Goal: Task Accomplishment & Management: Complete application form

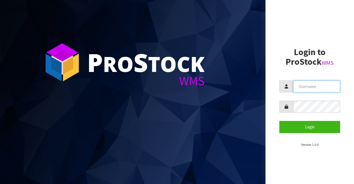
click at [310, 89] on input "text" at bounding box center [316, 86] width 47 height 12
type input "BIGGAME"
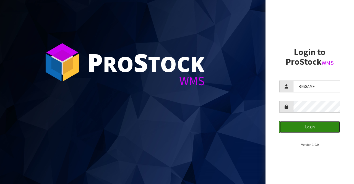
click at [298, 126] on button "Login" at bounding box center [309, 127] width 61 height 12
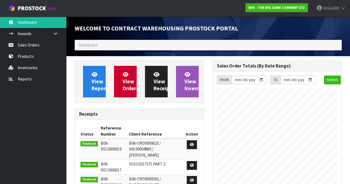
scroll to position [262, 137]
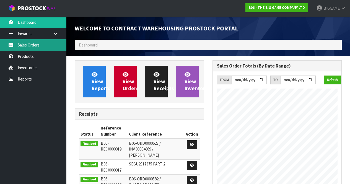
click at [32, 45] on link "Sales Orders" at bounding box center [33, 44] width 66 height 11
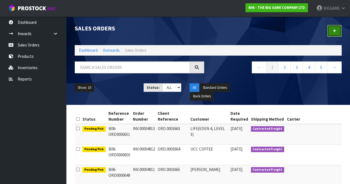
click at [337, 28] on link at bounding box center [334, 31] width 14 height 12
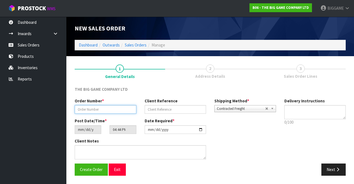
click at [122, 109] on input "text" at bounding box center [106, 109] width 62 height 9
click at [83, 108] on input "E11.00004915" at bounding box center [106, 109] width 62 height 9
type input "INV.00004915"
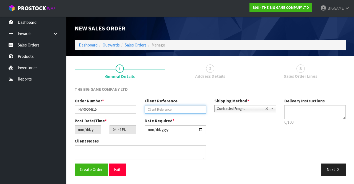
click at [146, 109] on input "text" at bounding box center [176, 109] width 62 height 9
type input "ORD.0003666"
click at [335, 168] on button "Next" at bounding box center [333, 169] width 24 height 12
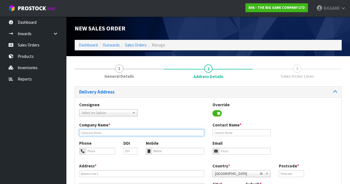
click at [90, 131] on input "text" at bounding box center [141, 132] width 125 height 7
type input "PITAU-[GEOGRAPHIC_DATA]"
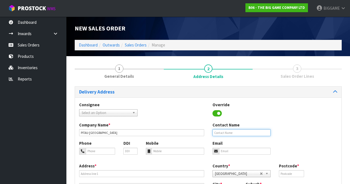
click at [217, 133] on input "text" at bounding box center [241, 132] width 58 height 7
type input "[PERSON_NAME]"
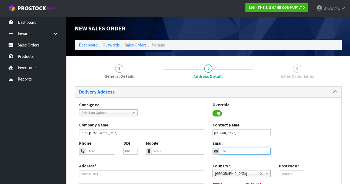
click at [228, 150] on input "email" at bounding box center [245, 151] width 52 height 7
type input "[EMAIL_ADDRESS][DOMAIN_NAME]"
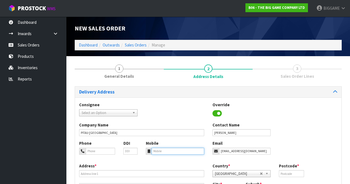
click at [182, 151] on input "tel" at bounding box center [178, 151] width 53 height 7
type input "033516743"
click at [296, 171] on input "text" at bounding box center [291, 173] width 25 height 7
type input "8051"
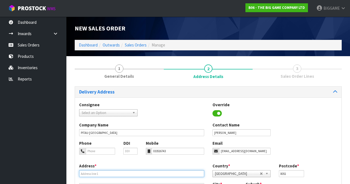
click at [123, 173] on input "text" at bounding box center [141, 173] width 125 height 7
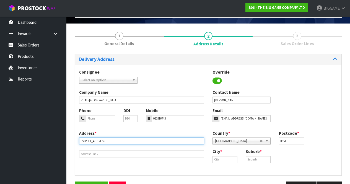
scroll to position [33, 0]
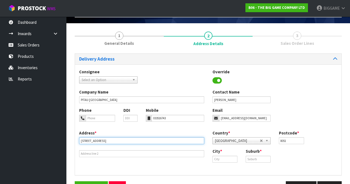
type input "[STREET_ADDRESS]"
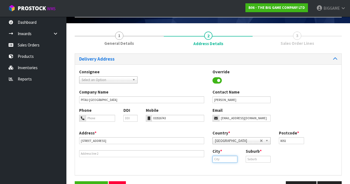
click at [231, 159] on input "text" at bounding box center [224, 159] width 25 height 7
type input "[GEOGRAPHIC_DATA]"
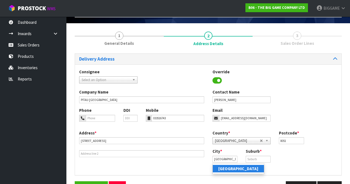
click at [231, 167] on strong "[GEOGRAPHIC_DATA]" at bounding box center [238, 168] width 40 height 5
click at [252, 158] on input "text" at bounding box center [258, 159] width 25 height 7
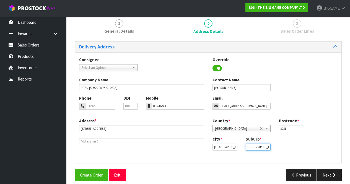
scroll to position [46, 0]
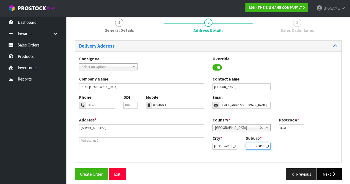
type input "[GEOGRAPHIC_DATA]"
click at [334, 172] on icon "button" at bounding box center [333, 174] width 5 height 4
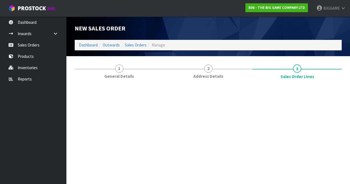
scroll to position [0, 0]
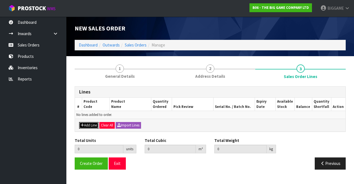
click at [94, 125] on button "Add Line" at bounding box center [88, 125] width 19 height 7
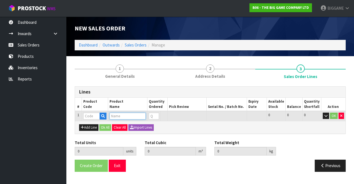
click at [121, 116] on input "text" at bounding box center [128, 116] width 36 height 7
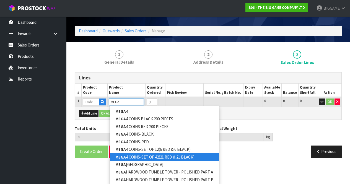
scroll to position [15, 0]
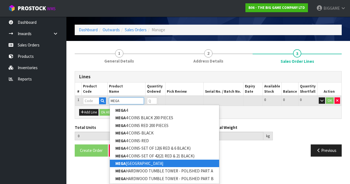
type input "MEGA"
click at [159, 164] on link "MEGA HARDWOOD TUMBLE TOWER" at bounding box center [164, 163] width 109 height 7
type input "MEGA HARDWOOD TUMBLE TOWER"
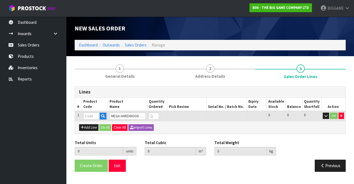
type input "0.000000"
type input "0.000"
type input "BSLMMH56"
type input "0"
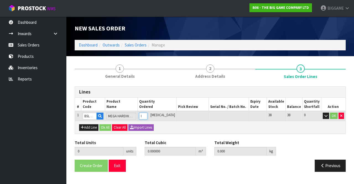
type input "2"
type input "0.09918"
type input "40"
type input "1"
click at [147, 114] on input "1" at bounding box center [143, 116] width 8 height 7
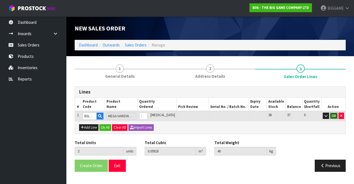
click at [333, 114] on button "OK" at bounding box center [334, 116] width 8 height 7
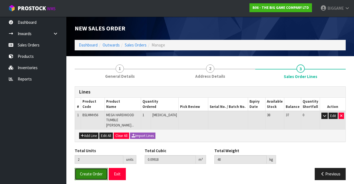
click at [96, 171] on span "Create Order" at bounding box center [91, 173] width 23 height 5
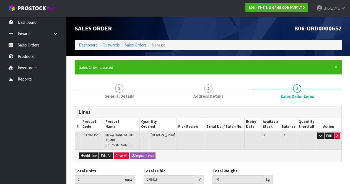
scroll to position [19, 0]
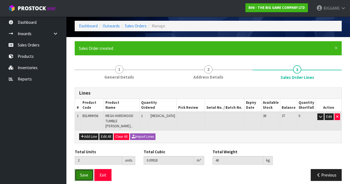
click at [89, 169] on button "Save" at bounding box center [84, 175] width 19 height 12
click at [88, 172] on span "Save" at bounding box center [84, 174] width 8 height 5
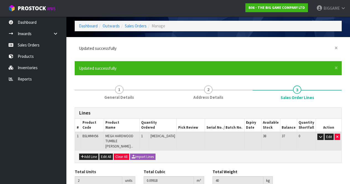
scroll to position [0, 0]
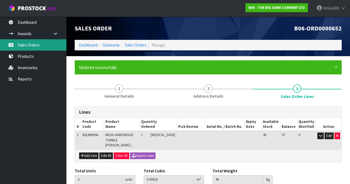
click at [24, 44] on link "Sales Orders" at bounding box center [33, 44] width 66 height 11
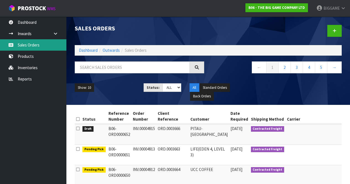
drag, startPoint x: 24, startPoint y: 44, endPoint x: 140, endPoint y: 41, distance: 116.2
click at [24, 44] on link "Sales Orders" at bounding box center [33, 44] width 66 height 11
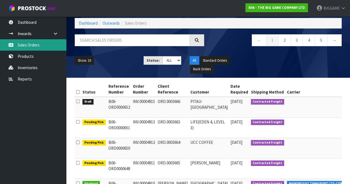
scroll to position [27, 0]
